Goal: Task Accomplishment & Management: Complete application form

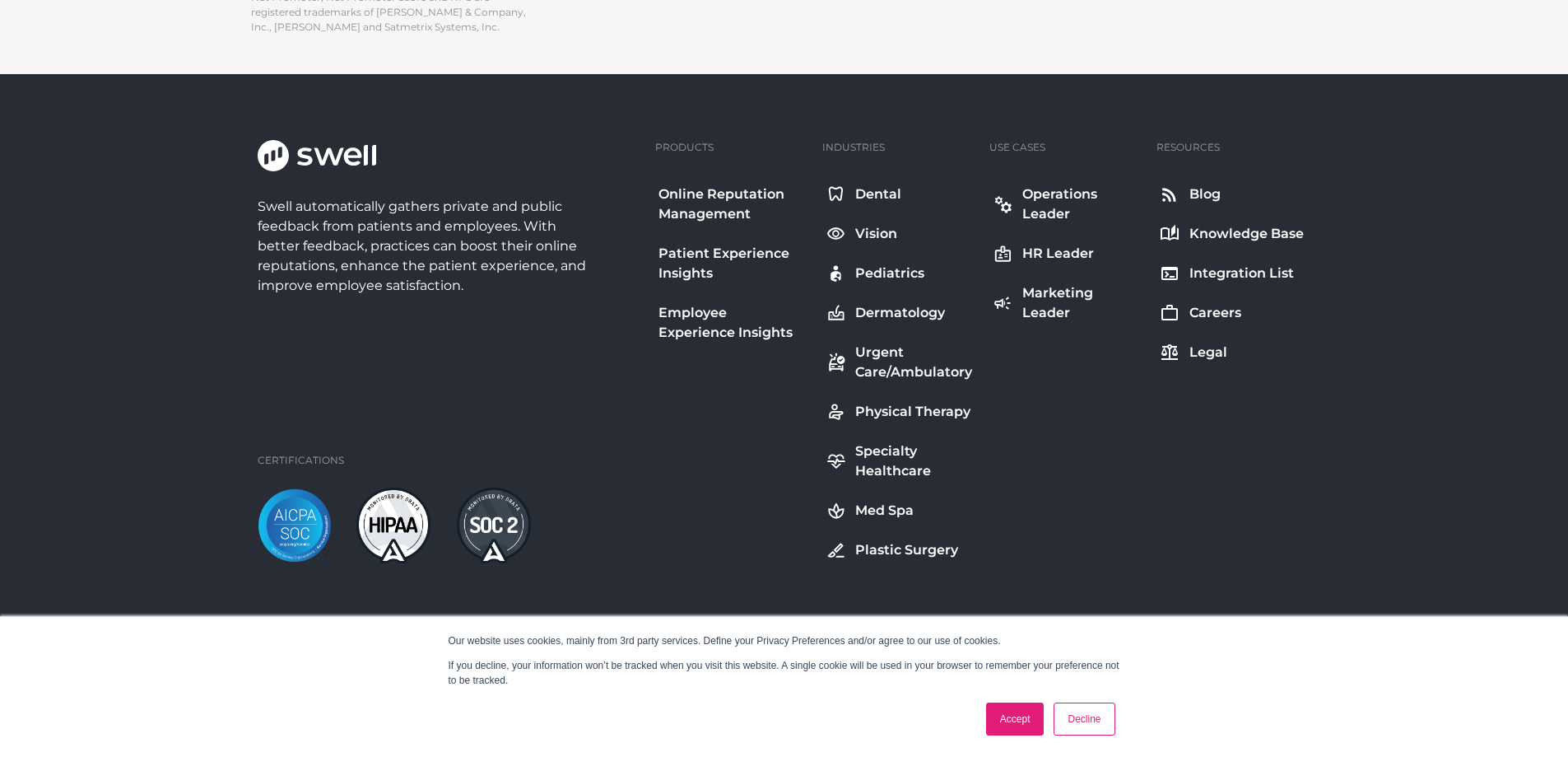
scroll to position [2800, 0]
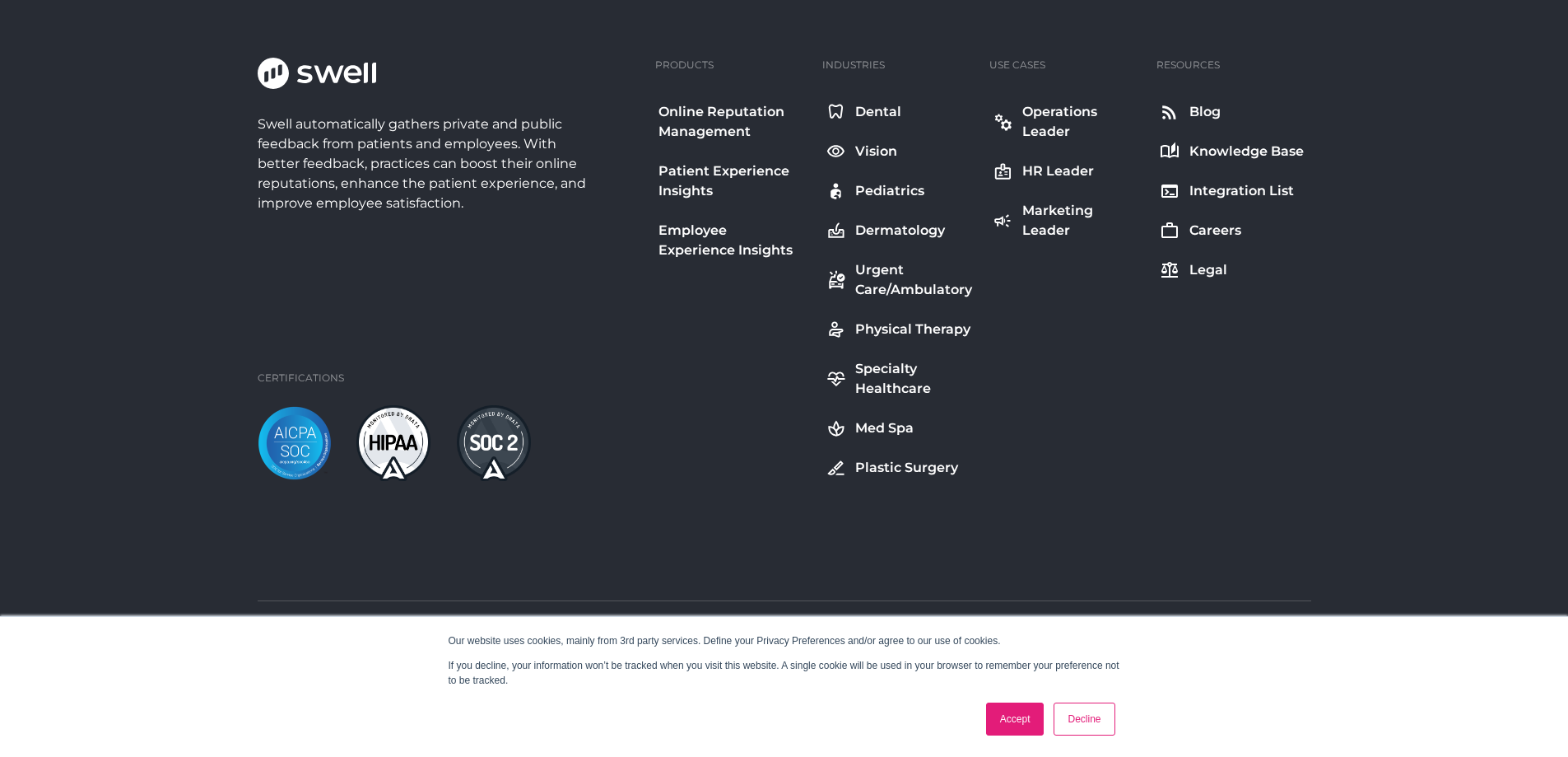
click at [890, 103] on div "Dental" at bounding box center [878, 112] width 46 height 20
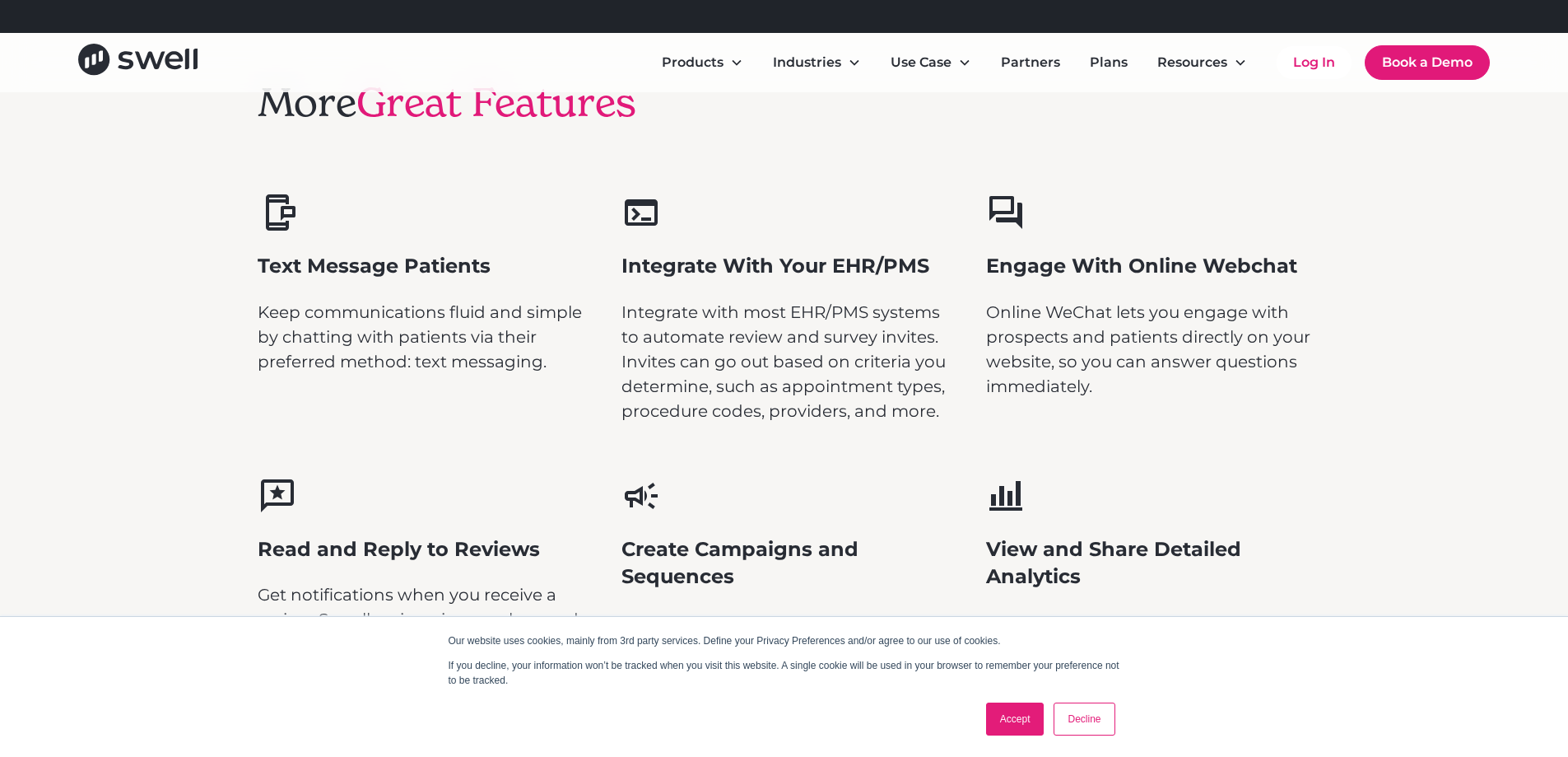
scroll to position [5106, 0]
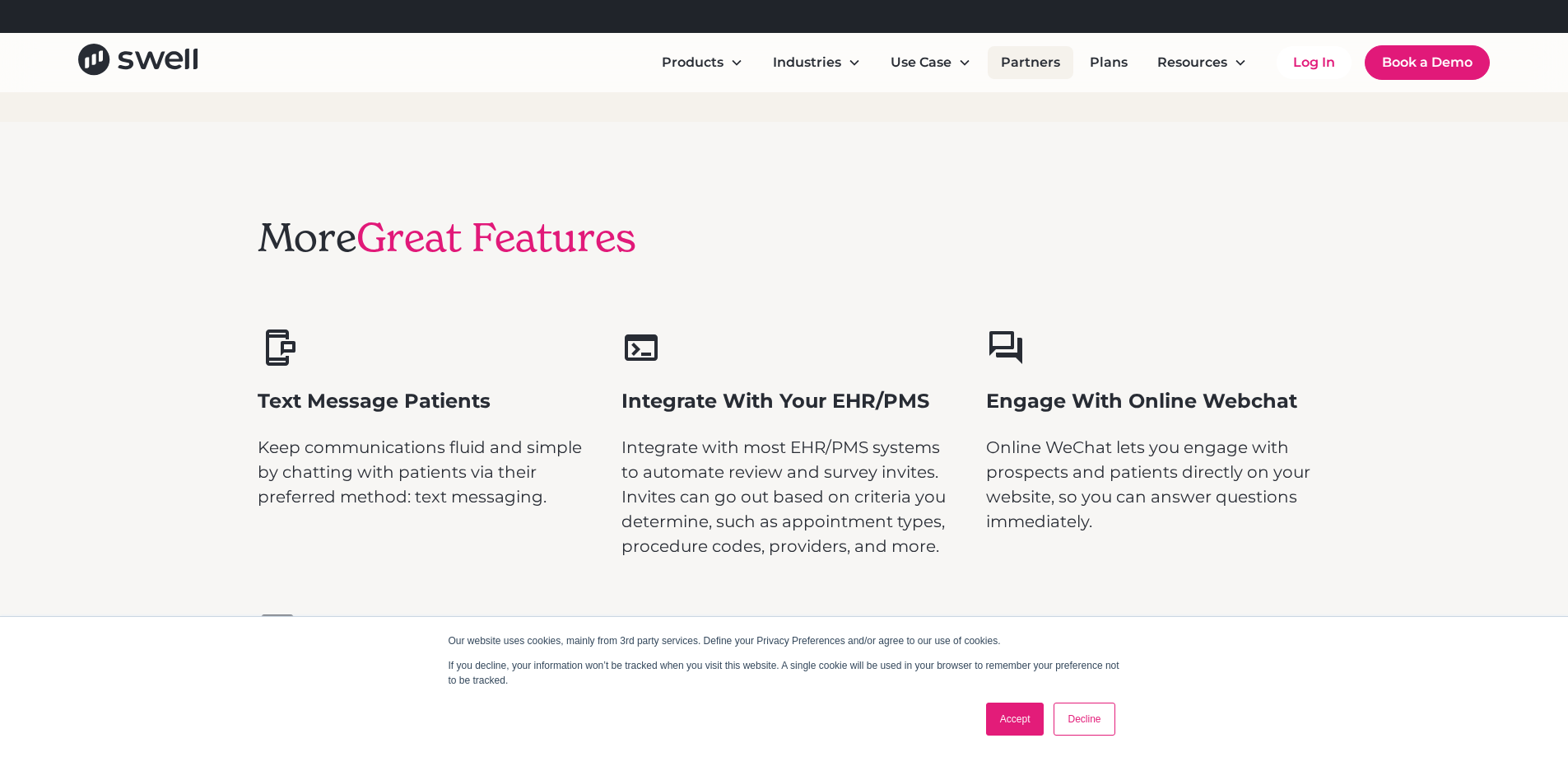
click at [1056, 61] on link "Partners" at bounding box center [1031, 63] width 86 height 33
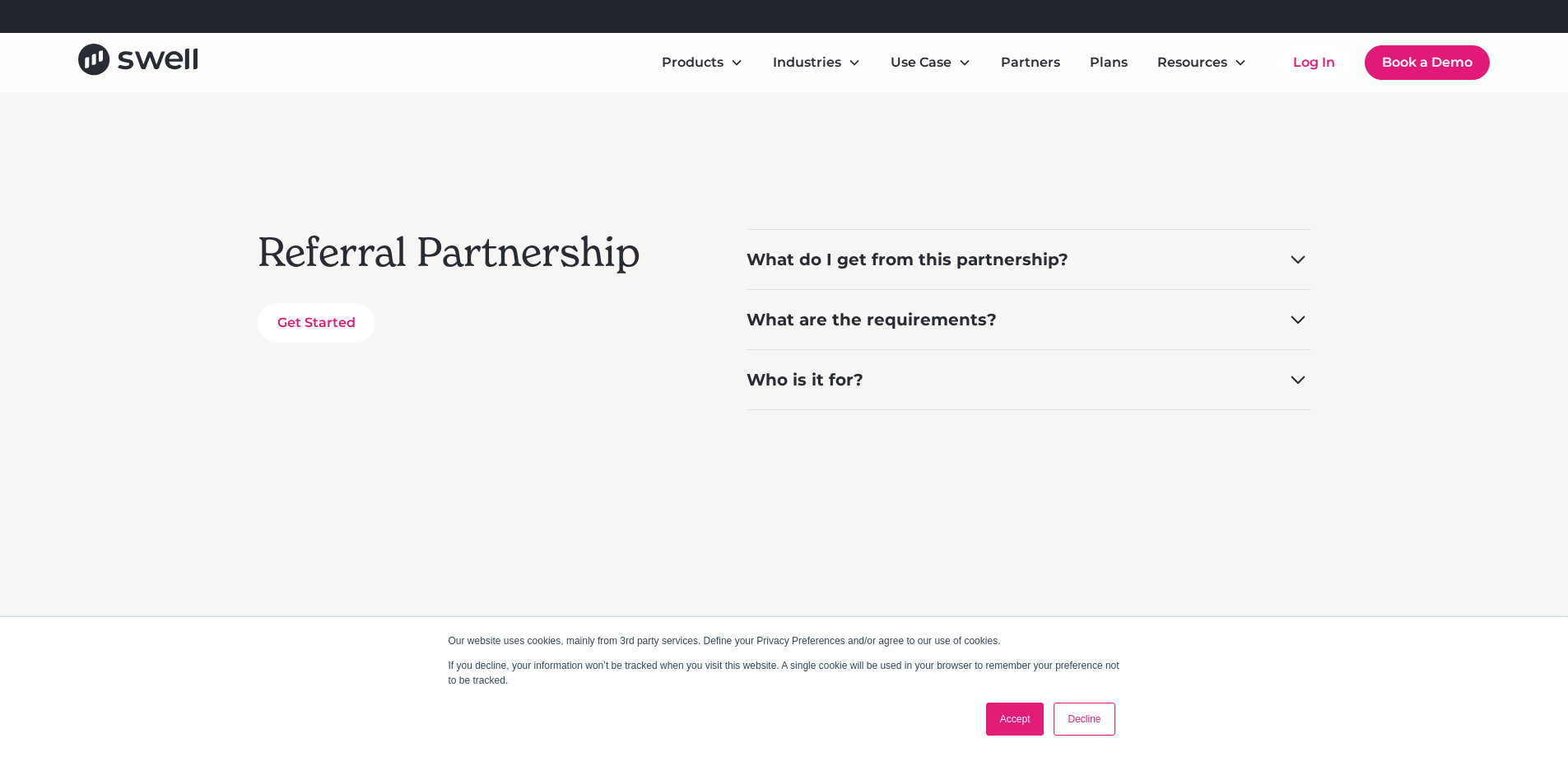
scroll to position [659, 0]
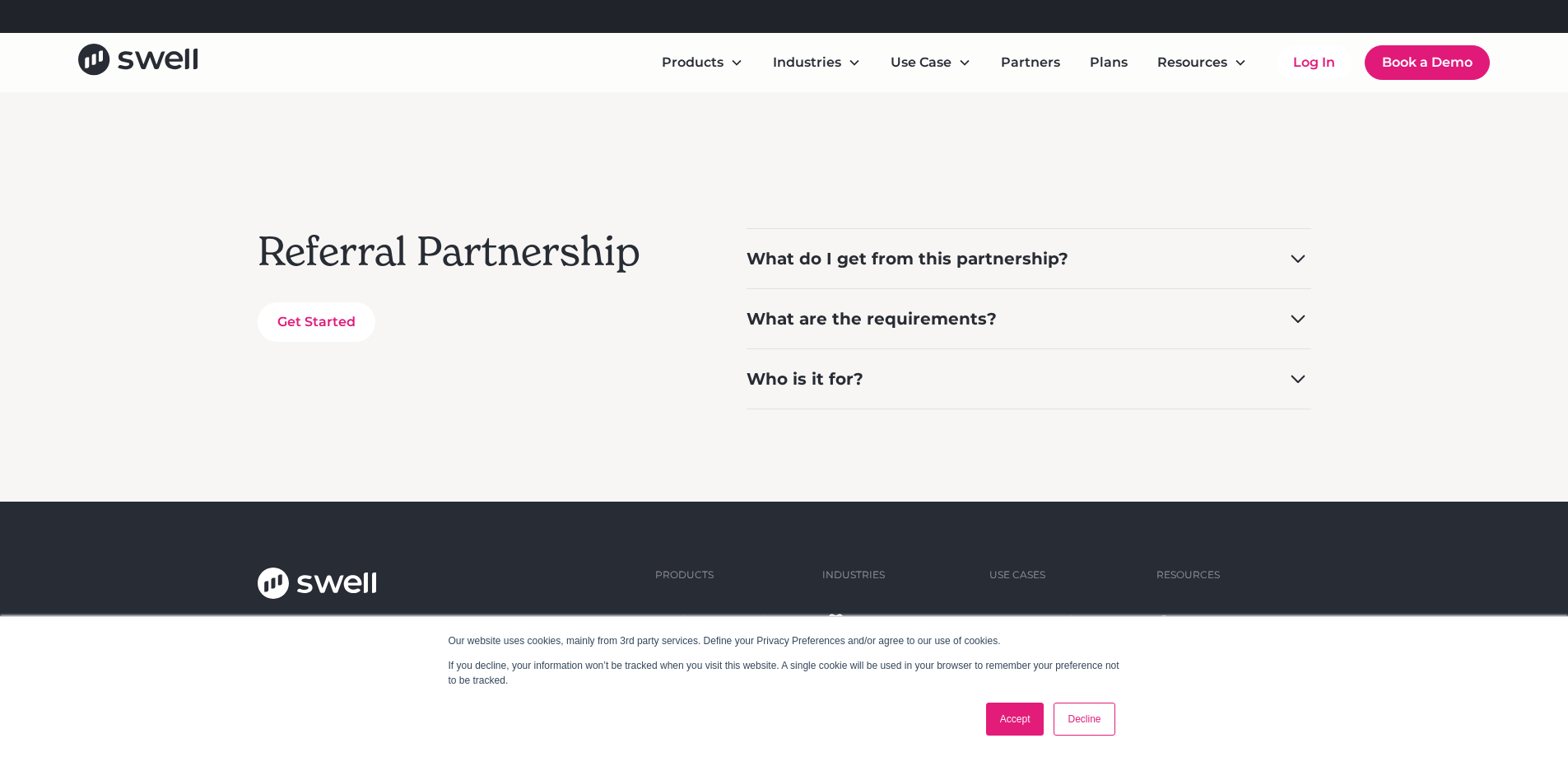
click at [1135, 253] on div "What do I get from this partnership?" at bounding box center [1029, 259] width 564 height 61
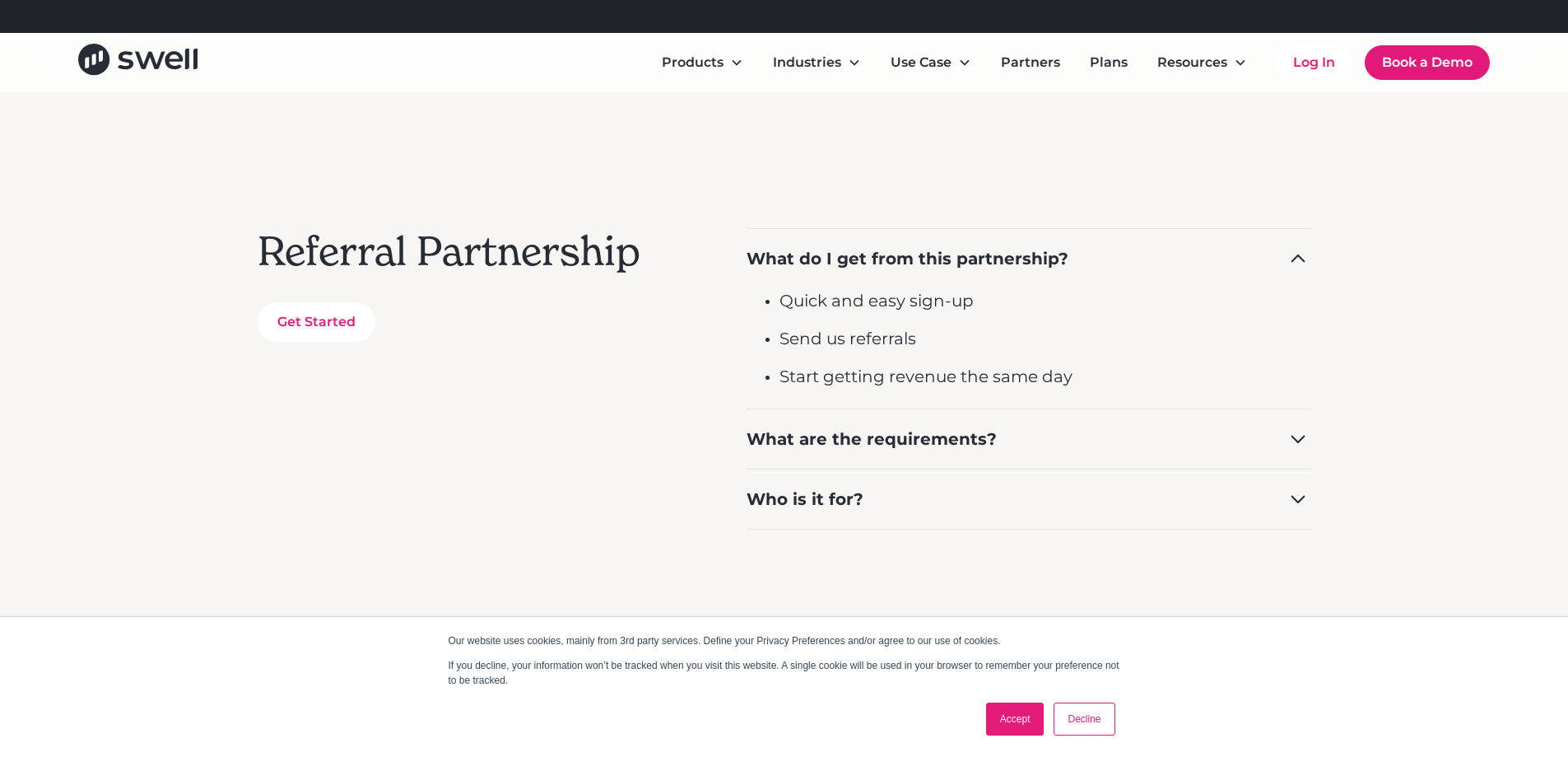
click at [1135, 253] on div "What do I get from this partnership?" at bounding box center [1029, 259] width 564 height 61
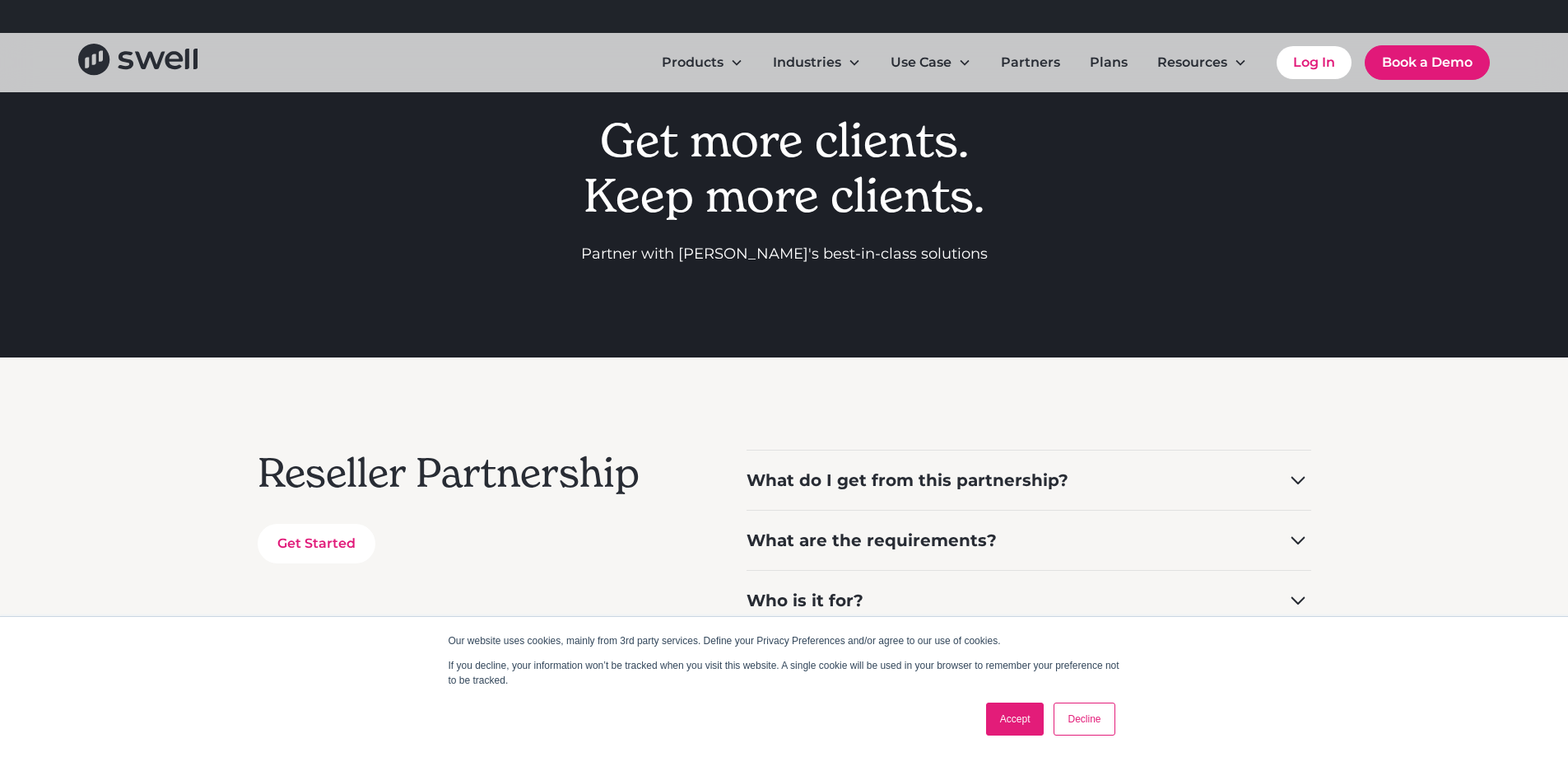
scroll to position [0, 0]
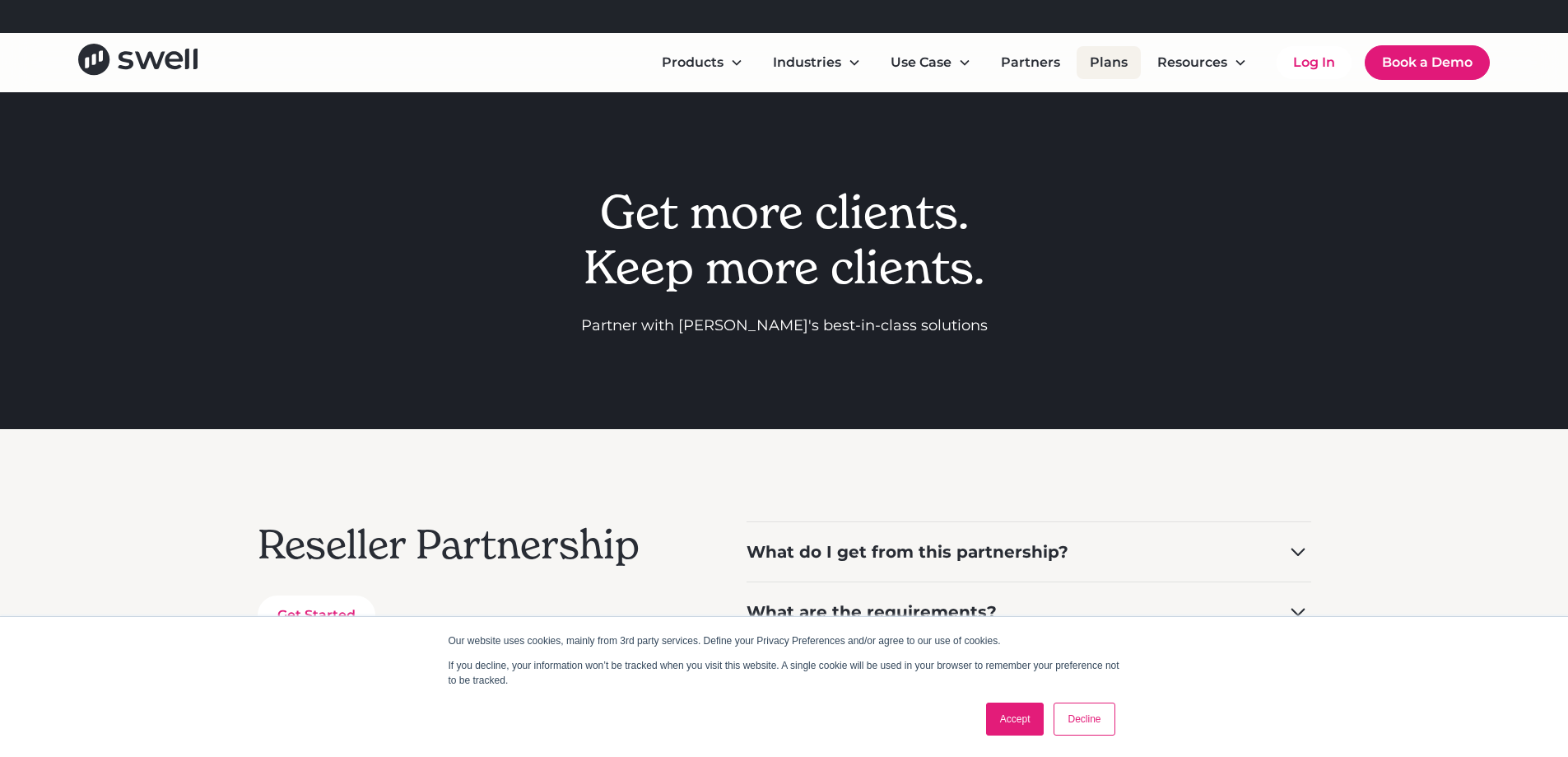
click at [1100, 68] on link "Plans" at bounding box center [1109, 63] width 64 height 33
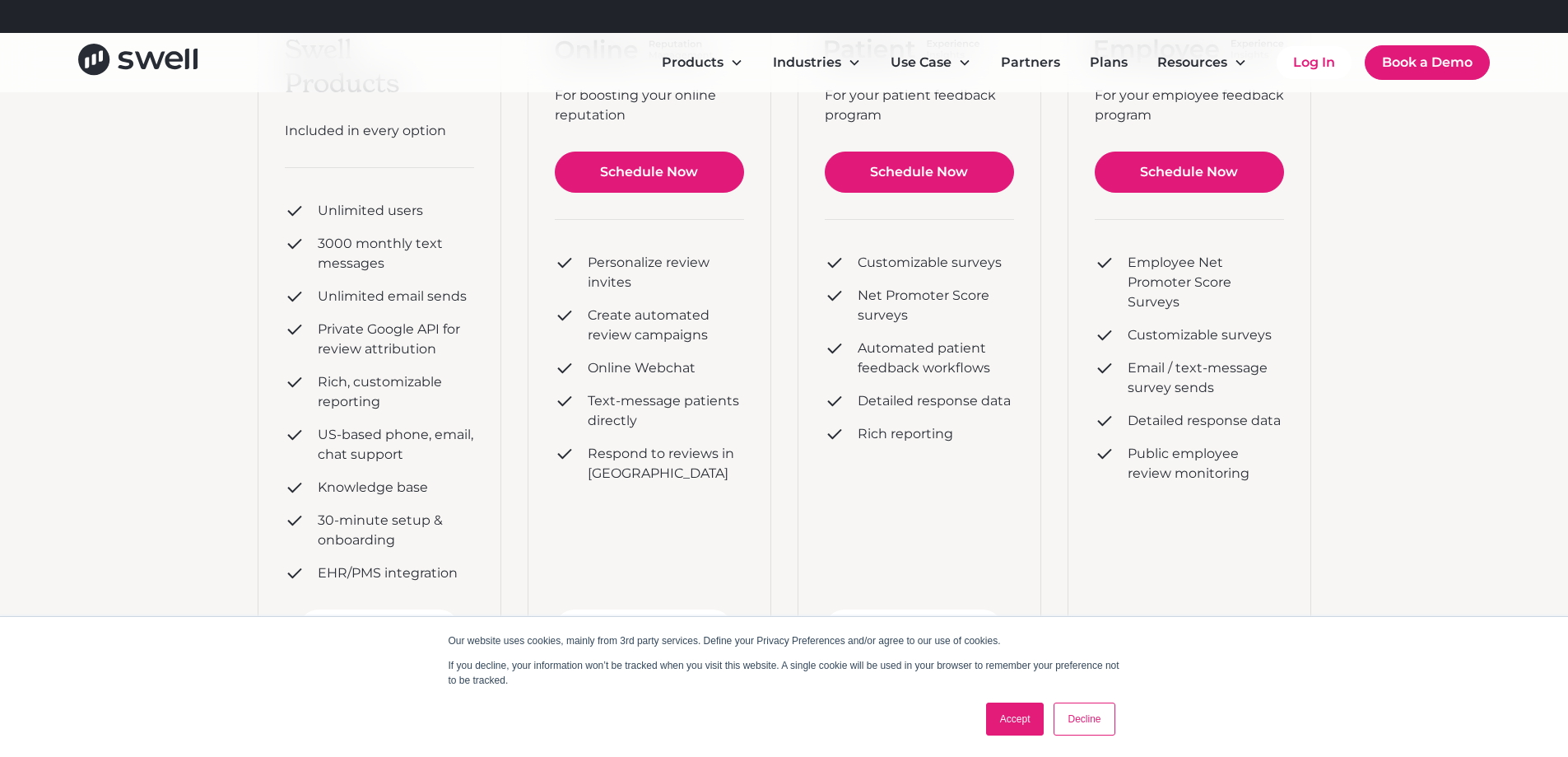
scroll to position [329, 0]
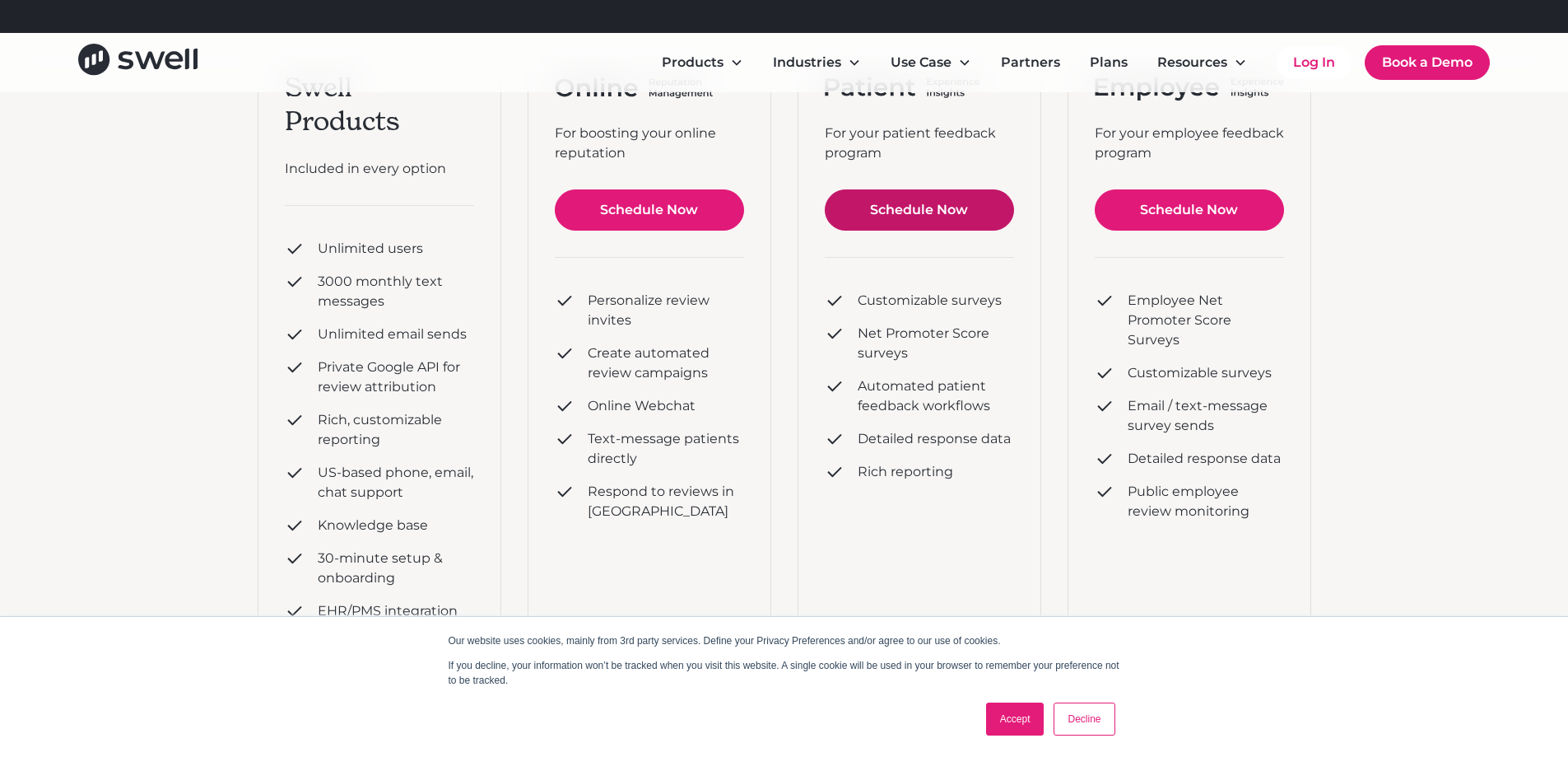
click at [959, 219] on link "Schedule Now" at bounding box center [920, 210] width 189 height 41
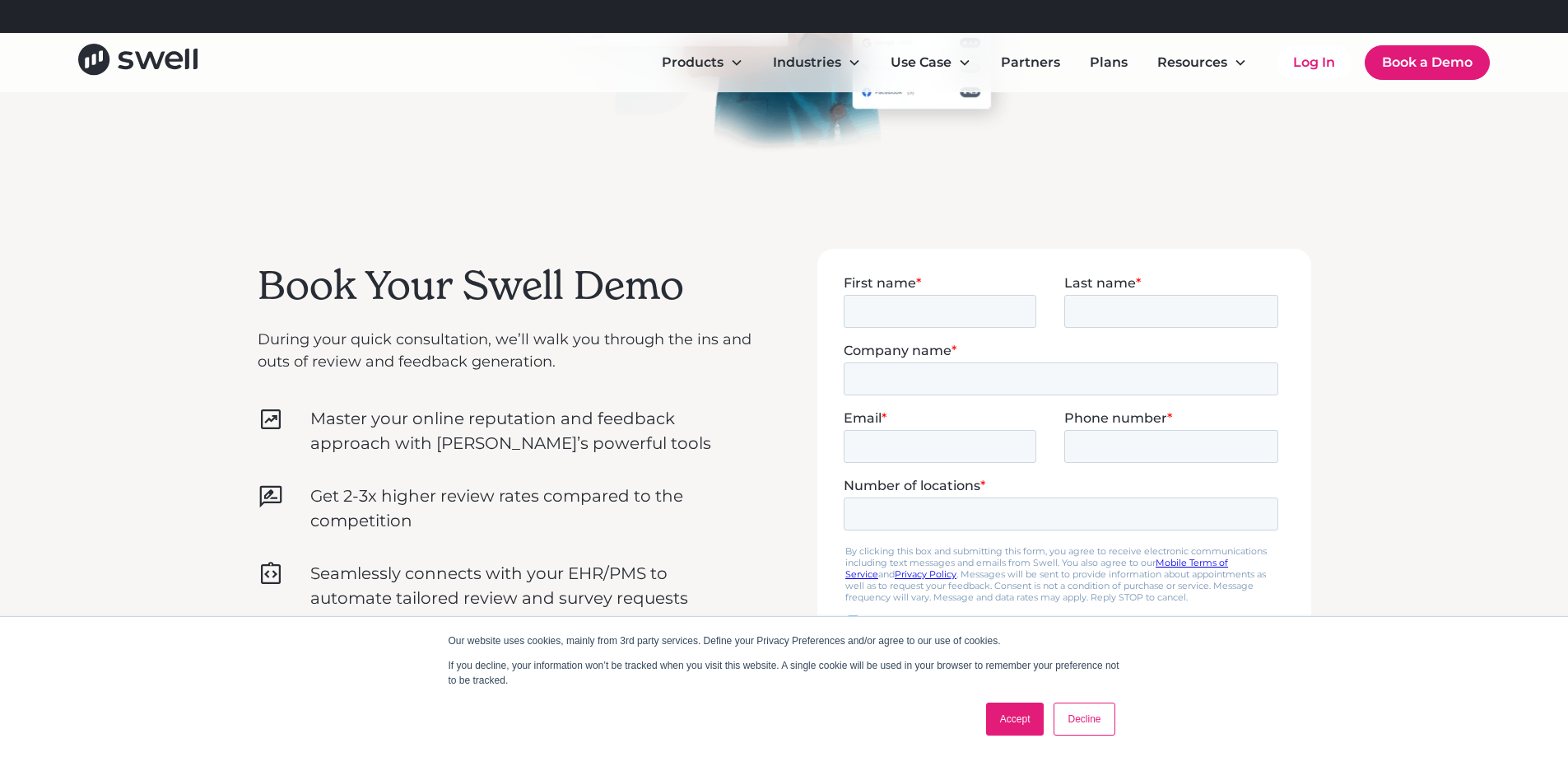
scroll to position [329, 0]
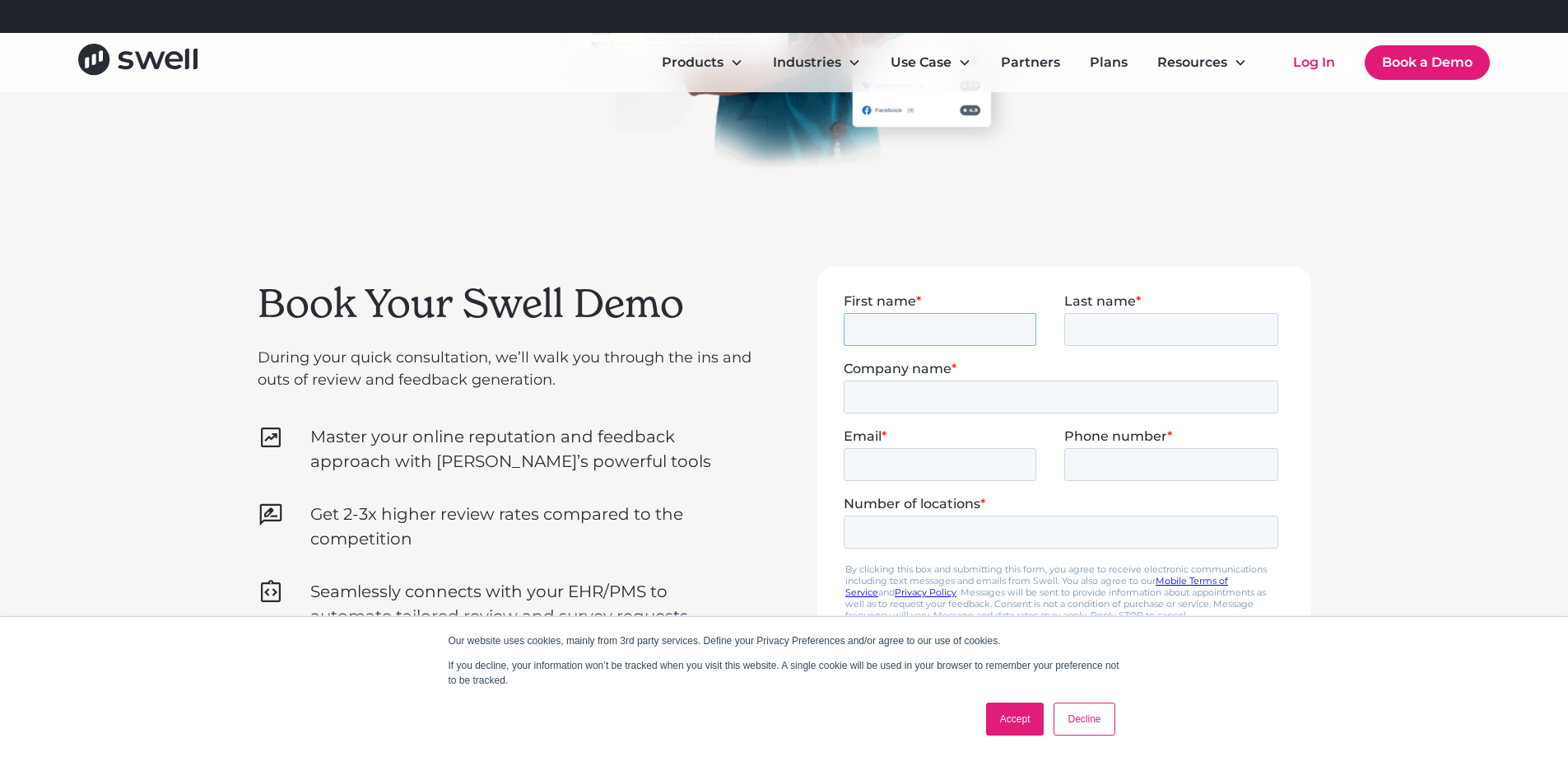
click at [984, 331] on input "First name *" at bounding box center [938, 329] width 192 height 33
click at [982, 342] on input "First name *" at bounding box center [938, 329] width 192 height 33
type input "Laryssa"
type input "C"
type input "Care Dental"
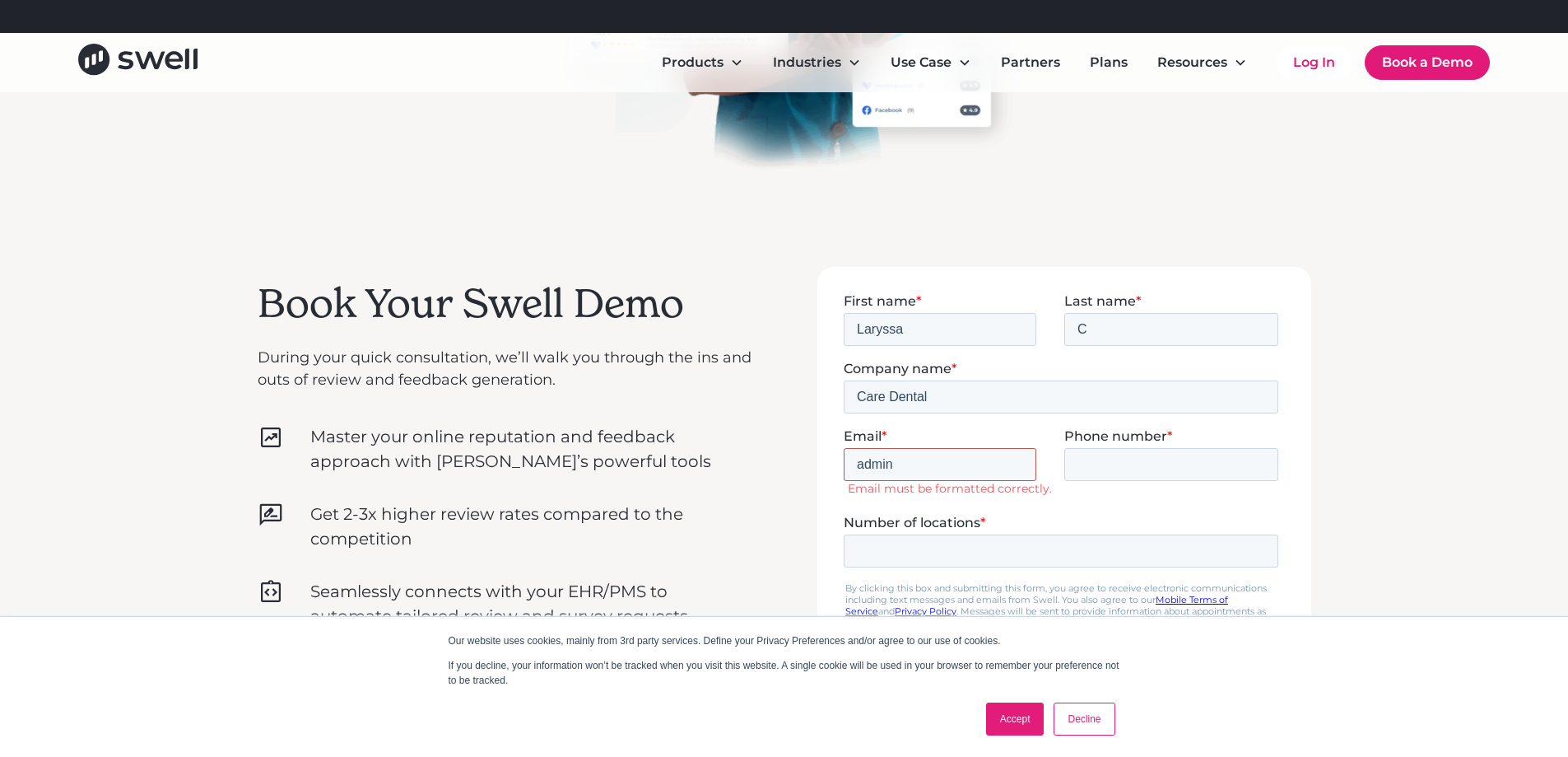
type input "[EMAIL_ADDRESS][DOMAIN_NAME]"
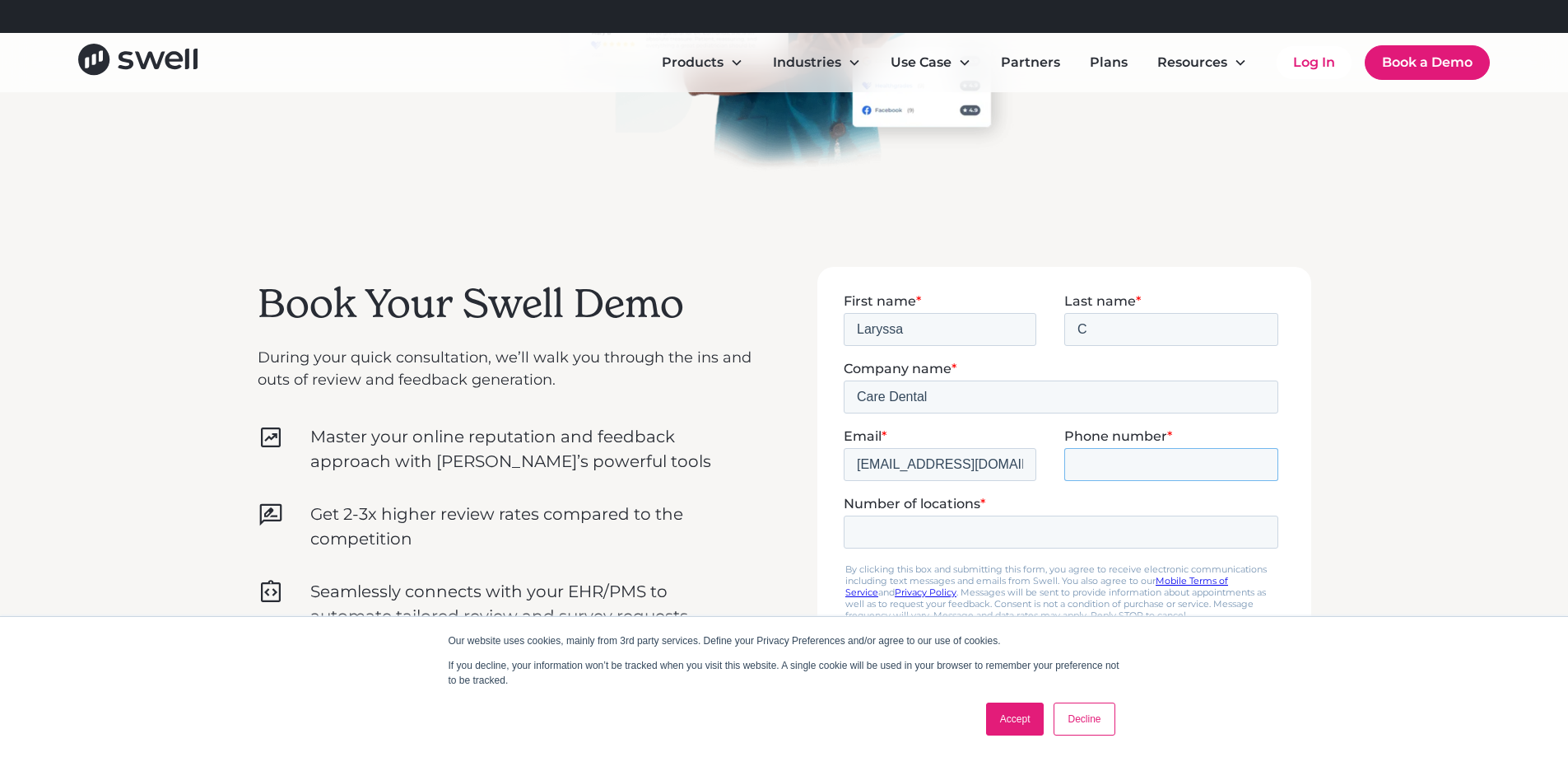
click at [1093, 472] on input "Phone number *" at bounding box center [1170, 464] width 214 height 33
type input "7818700941"
click at [1062, 539] on input "Number of locations *" at bounding box center [1059, 531] width 434 height 33
type input "2"
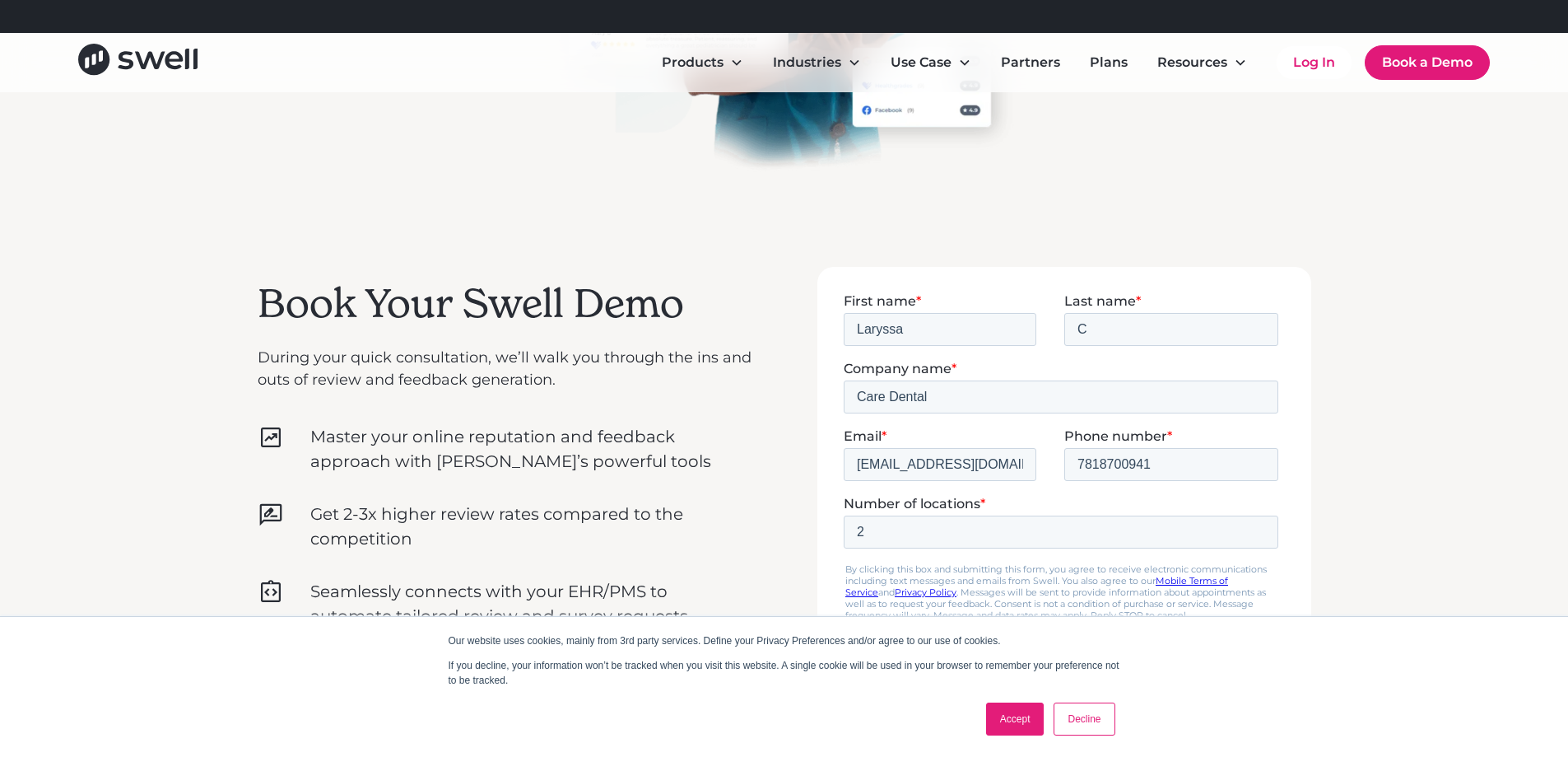
scroll to position [576, 0]
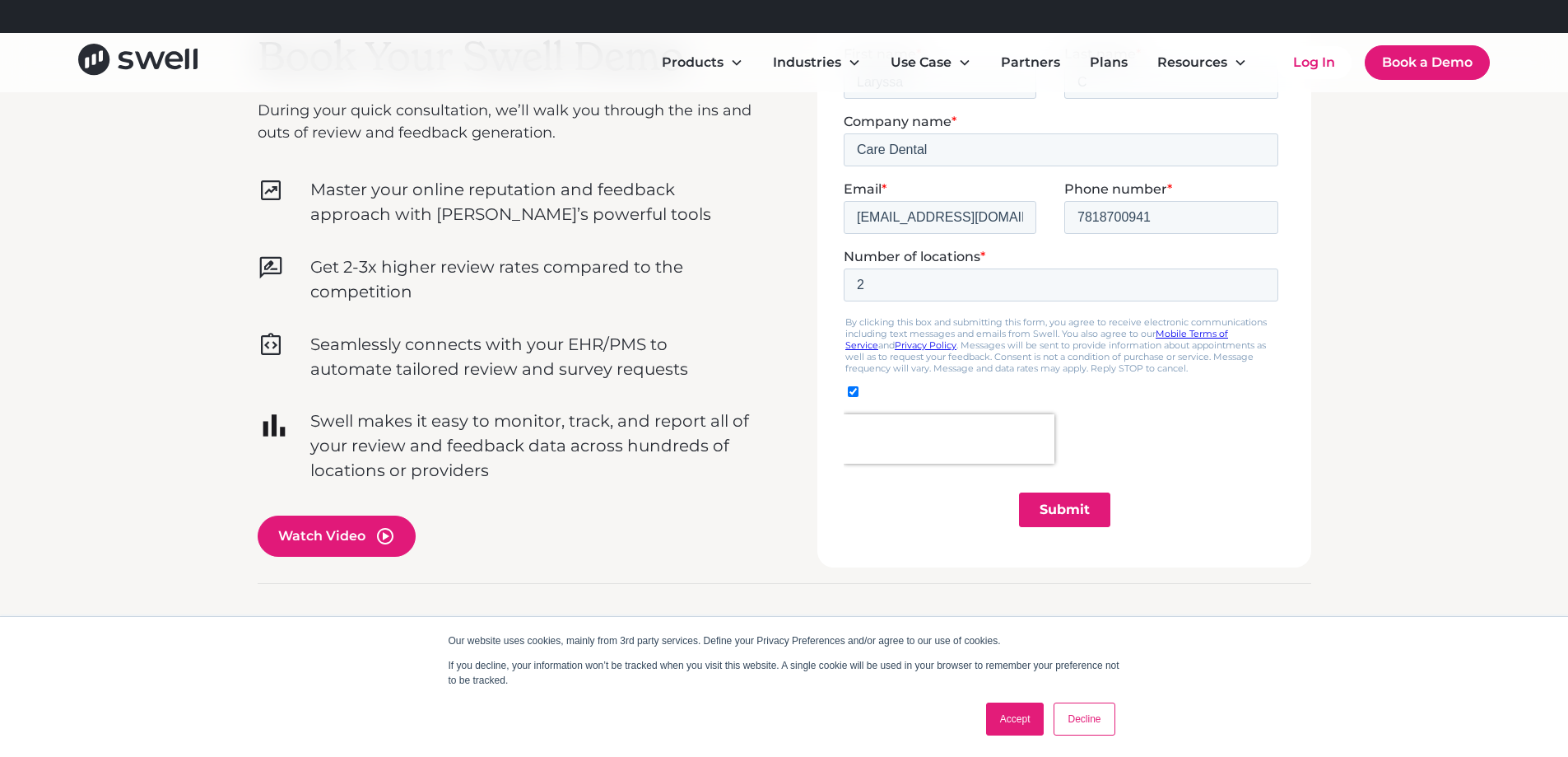
click at [1059, 512] on input "Submit" at bounding box center [1064, 508] width 92 height 34
